Goal: Transaction & Acquisition: Purchase product/service

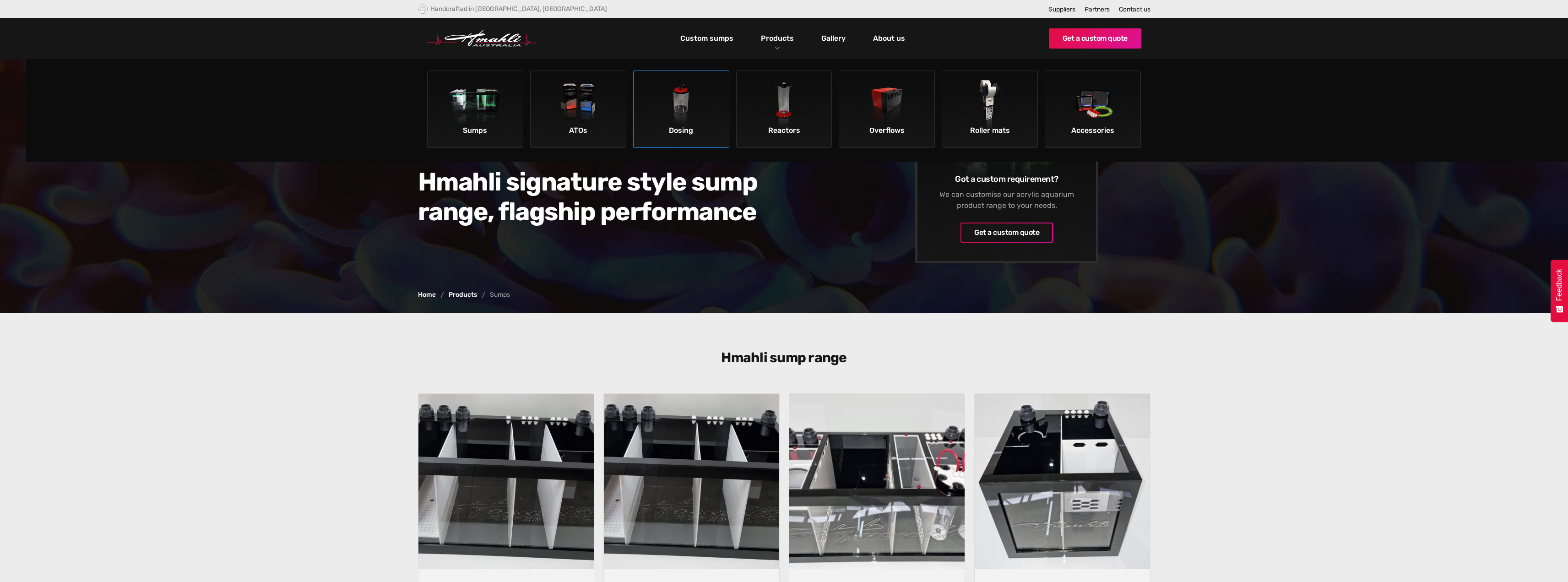
click at [674, 124] on img at bounding box center [681, 106] width 52 height 52
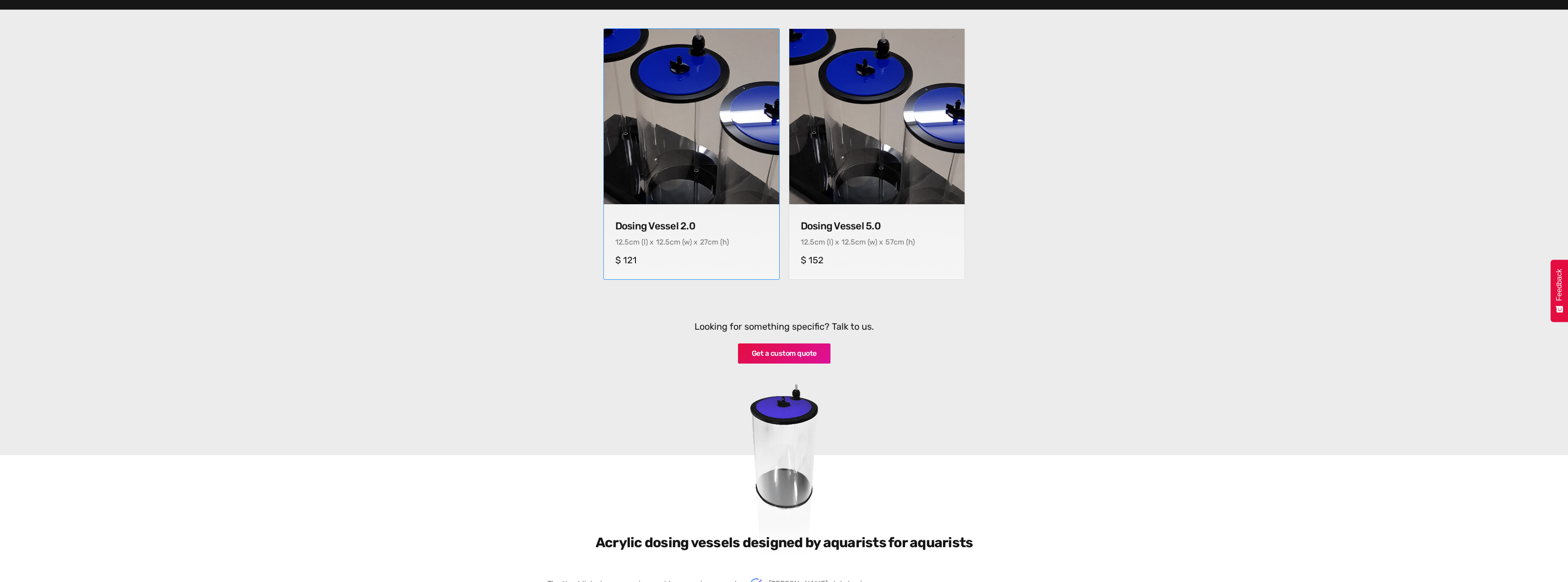
scroll to position [275, 0]
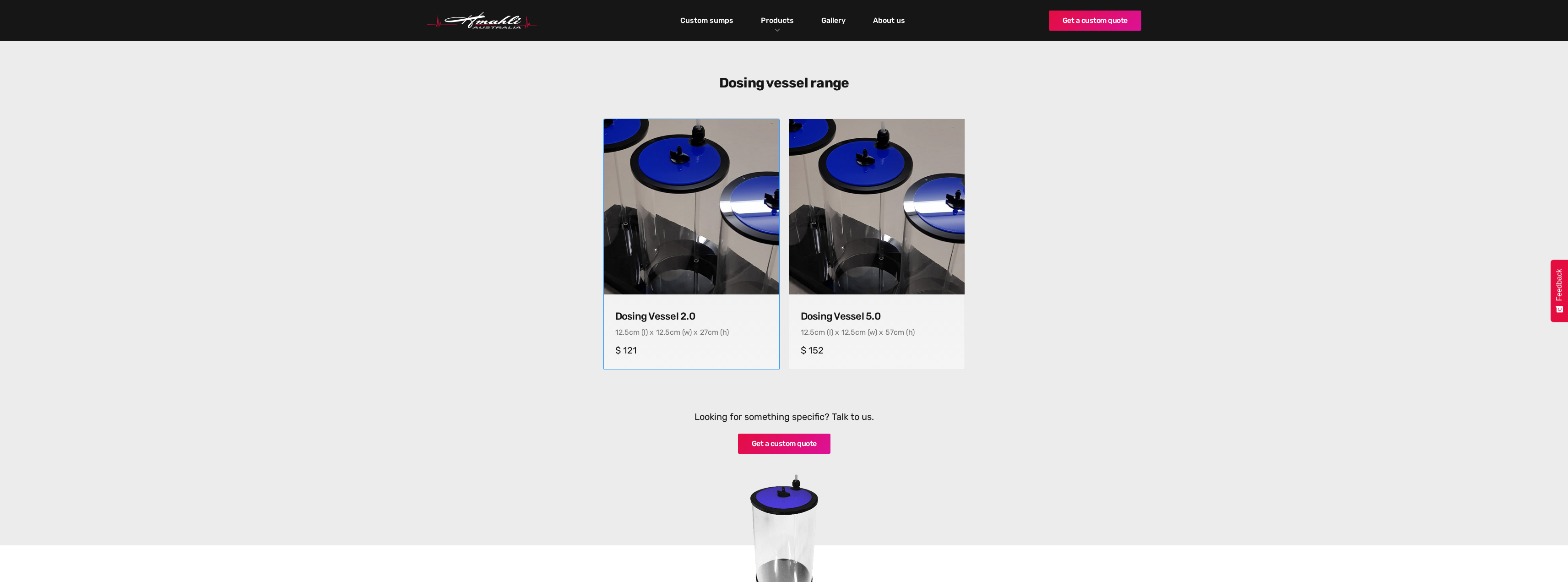
click at [673, 197] on img at bounding box center [691, 207] width 184 height 184
